Goal: Task Accomplishment & Management: Use online tool/utility

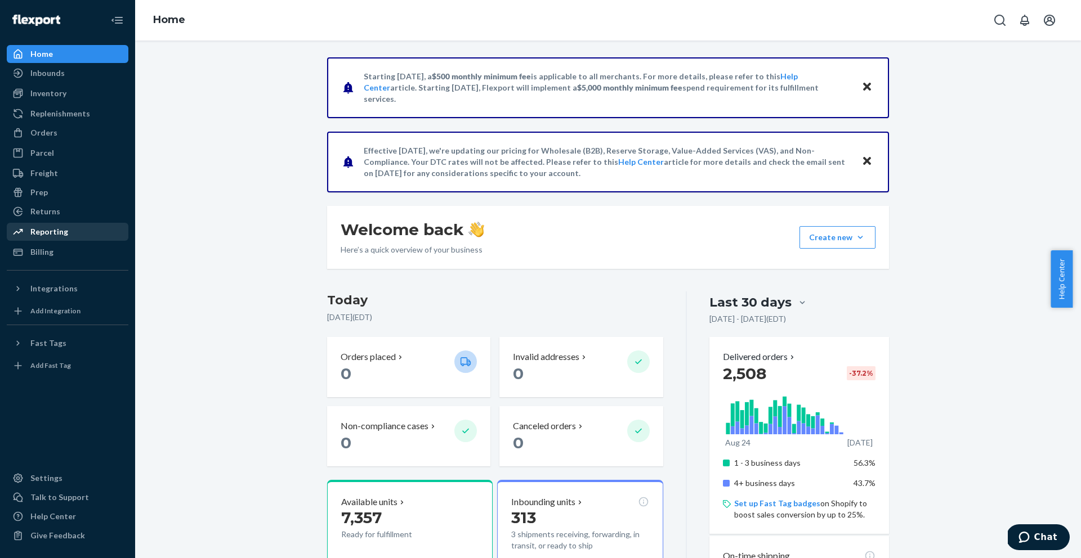
click at [39, 229] on div "Reporting" at bounding box center [49, 231] width 38 height 11
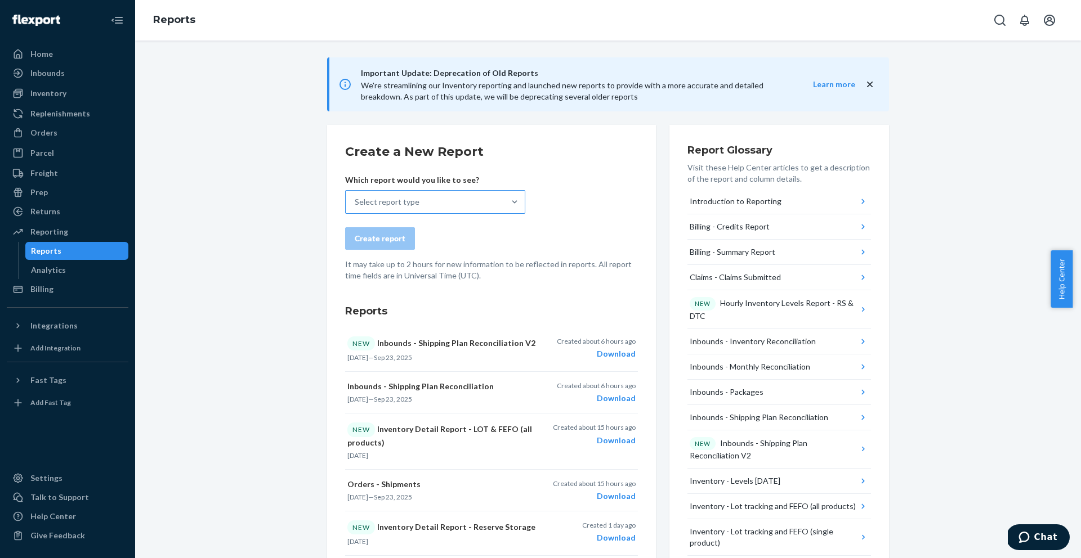
click at [496, 207] on div "Select report type" at bounding box center [425, 202] width 159 height 23
click at [356, 207] on input "Select report type" at bounding box center [355, 201] width 1 height 11
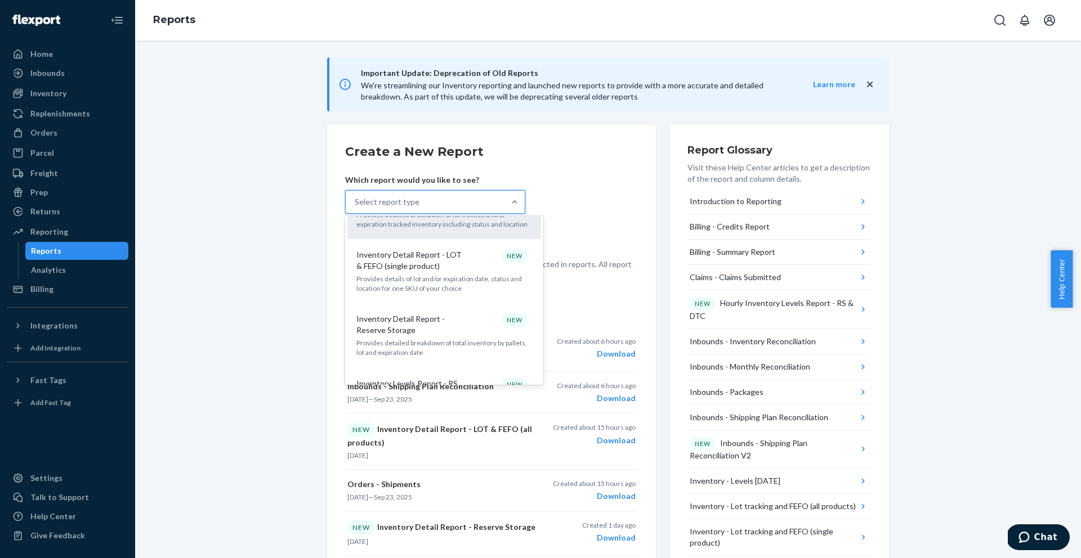
scroll to position [641, 0]
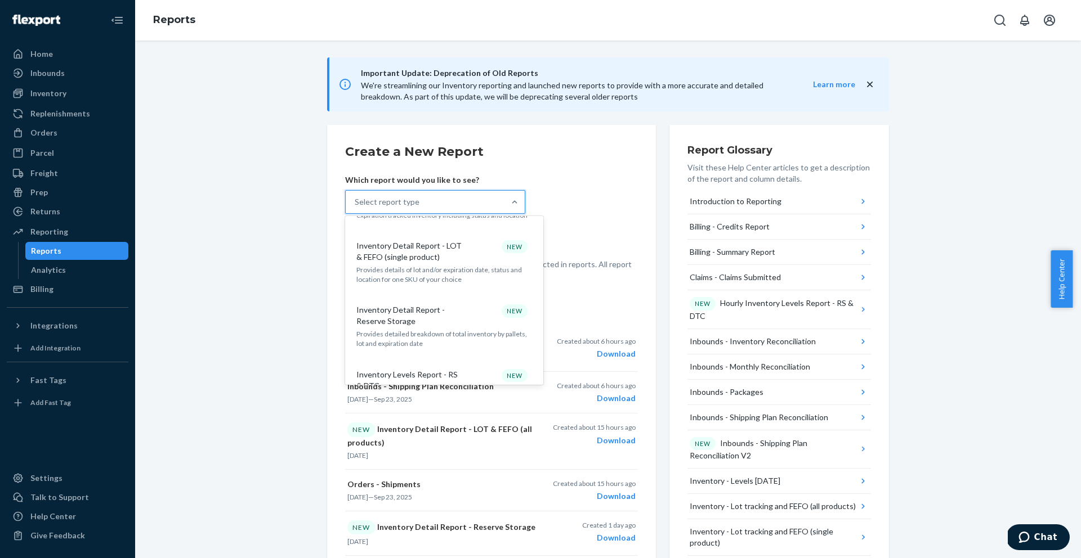
click at [472, 305] on div "Inventory Detail Report - Reserve Storage NEW" at bounding box center [442, 316] width 180 height 23
click at [356, 208] on input "option Inventory Detail Report - LOT & FEFO (all products) focused, 12 of 35. 3…" at bounding box center [355, 201] width 1 height 11
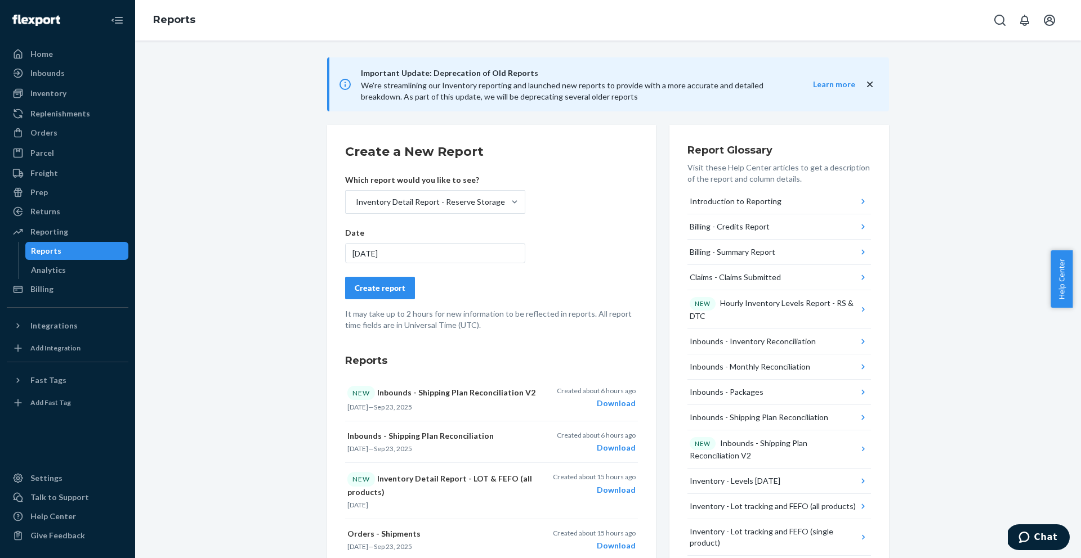
click at [345, 287] on button "Create report" at bounding box center [380, 288] width 70 height 23
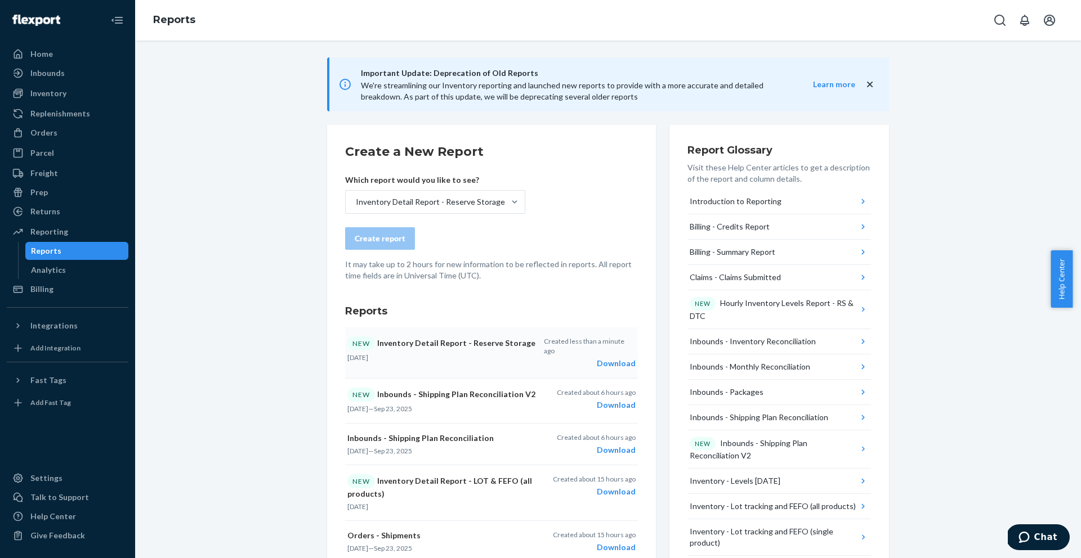
click at [608, 358] on div "Download" at bounding box center [590, 363] width 92 height 11
click at [1057, 23] on button "Open account menu" at bounding box center [1049, 20] width 23 height 23
click at [1012, 122] on div "Log out" at bounding box center [1023, 132] width 84 height 21
